Goal: Task Accomplishment & Management: Use online tool/utility

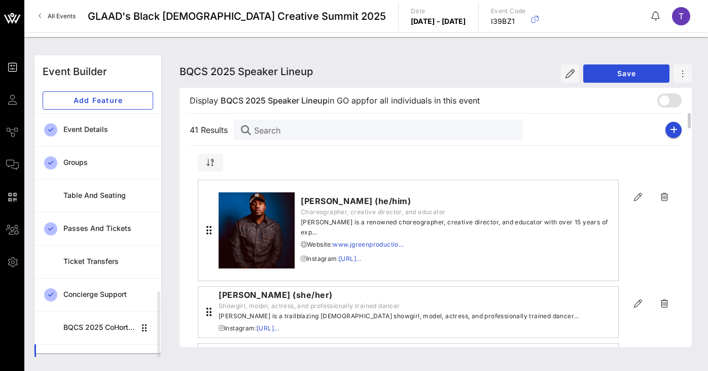
scroll to position [119, 0]
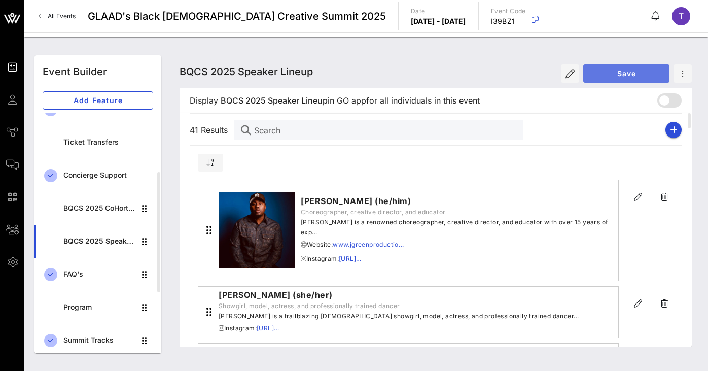
click at [616, 78] on button "Save" at bounding box center [627, 73] width 86 height 18
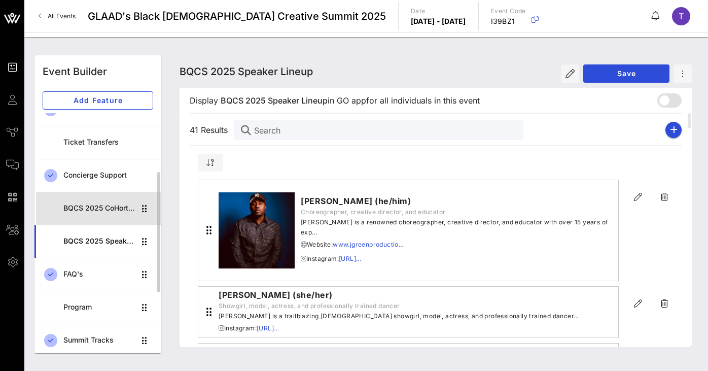
click at [105, 212] on div "BQCS 2025 CoHort Guestbook" at bounding box center [99, 208] width 72 height 9
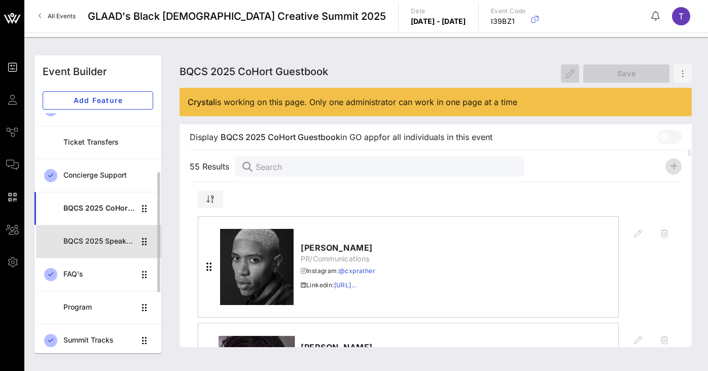
click at [93, 246] on div "BQCS 2025 Speaker Lineup" at bounding box center [99, 241] width 72 height 21
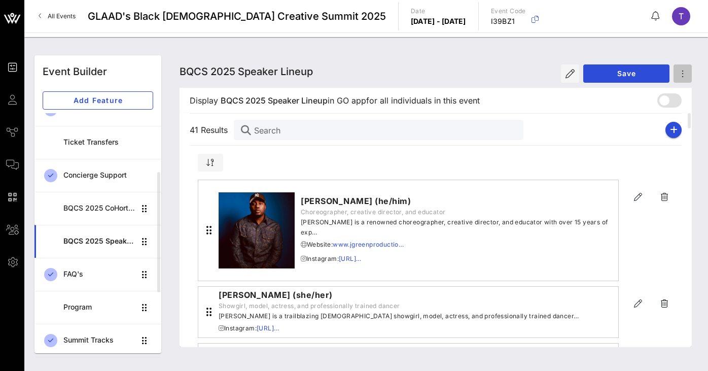
click at [683, 75] on icon "button" at bounding box center [683, 73] width 3 height 9
click at [678, 90] on div "Export CSV" at bounding box center [674, 93] width 36 height 8
click at [479, 57] on div "BQCS 2025 Speaker Lineup BQCS 2025 Speaker Lineup BQCS 2025 Speaker Lineup Save" at bounding box center [436, 71] width 513 height 32
